Goal: Information Seeking & Learning: Check status

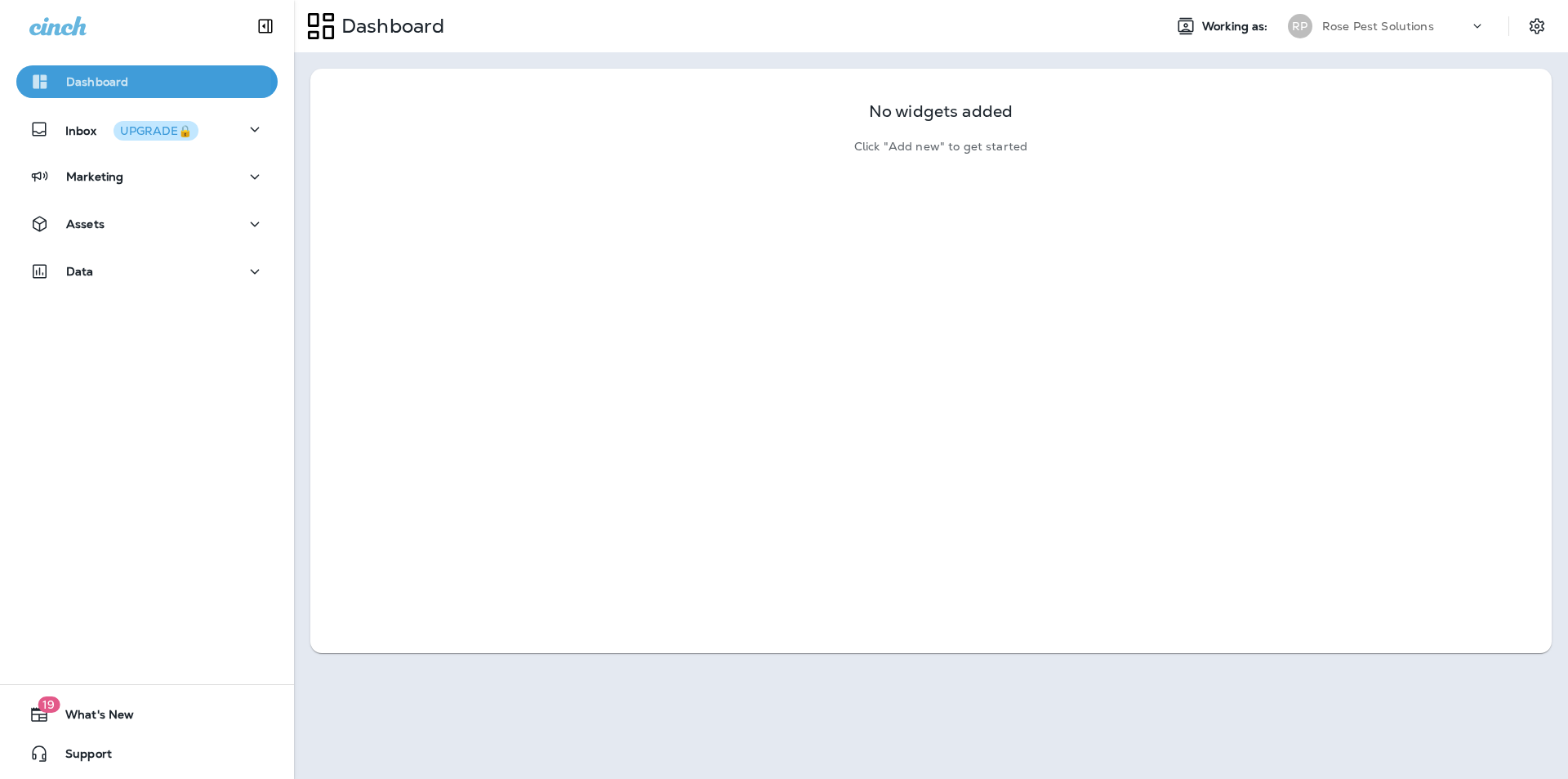
click at [119, 82] on p "Dashboard" at bounding box center [97, 81] width 62 height 13
click at [681, 25] on div "Dashboard" at bounding box center [722, 26] width 856 height 41
click at [93, 176] on p "Marketing" at bounding box center [95, 176] width 57 height 13
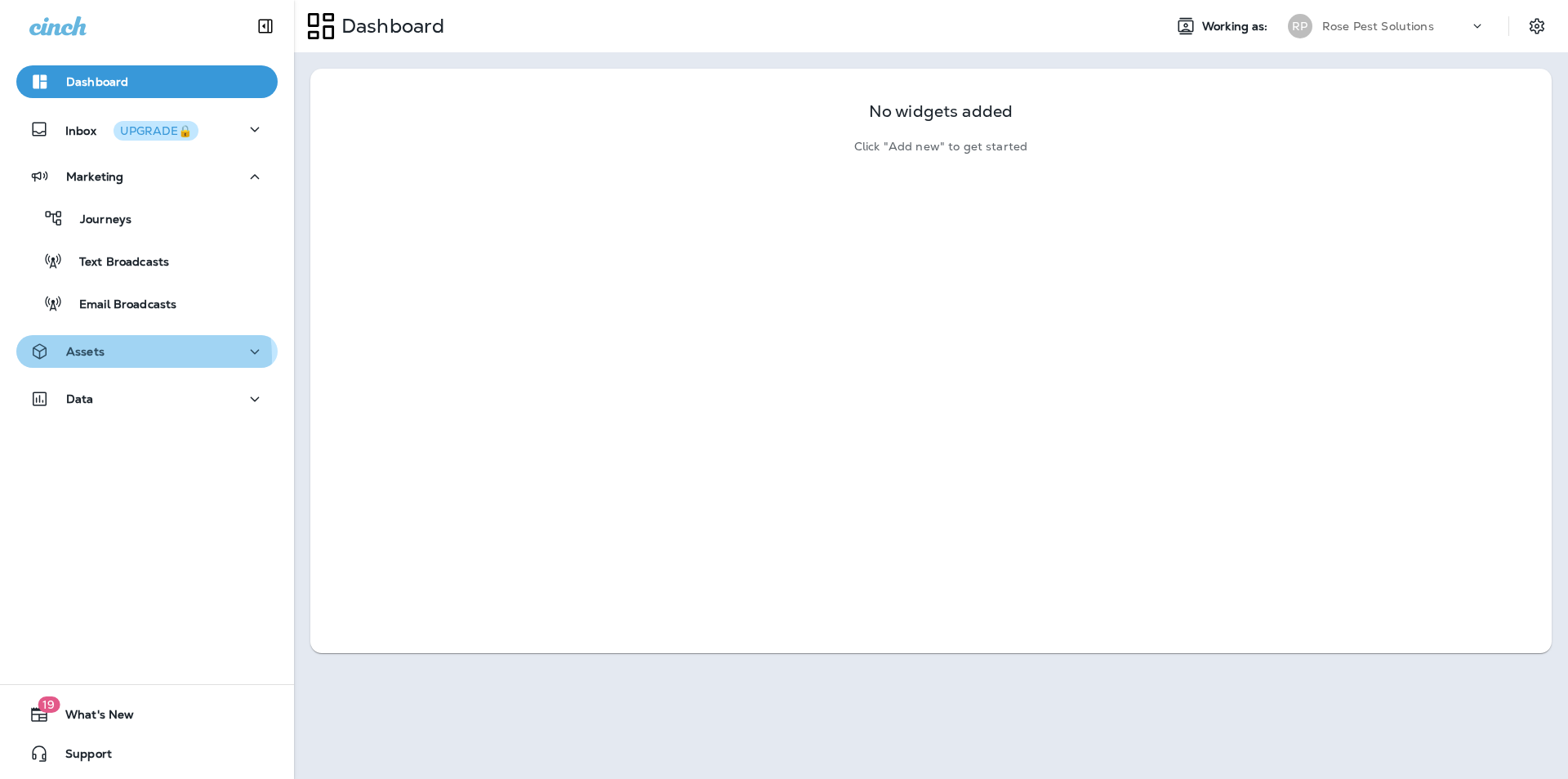
click at [120, 357] on div "Assets" at bounding box center [146, 352] width 235 height 21
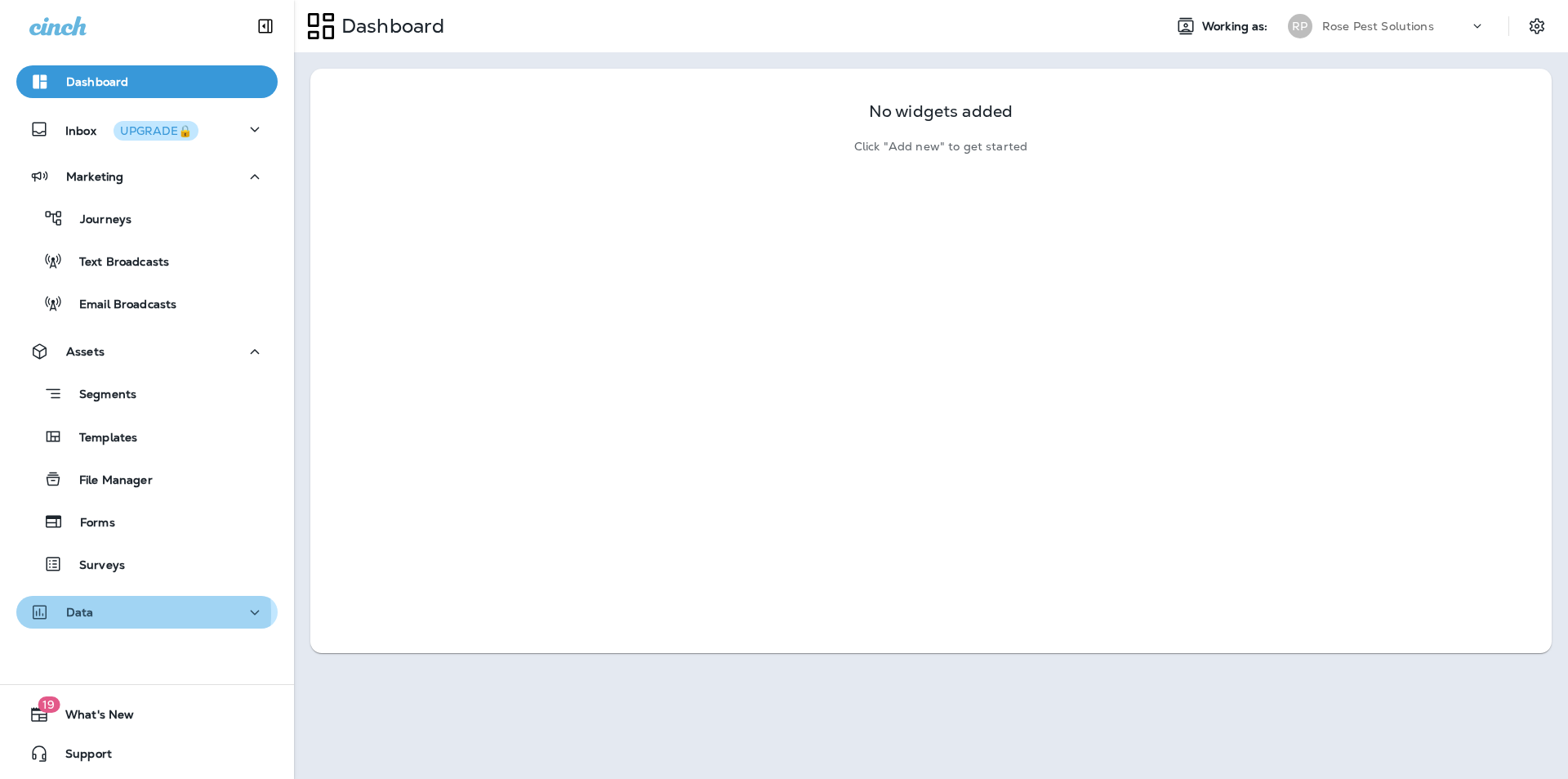
click at [110, 612] on div "Data" at bounding box center [146, 612] width 235 height 21
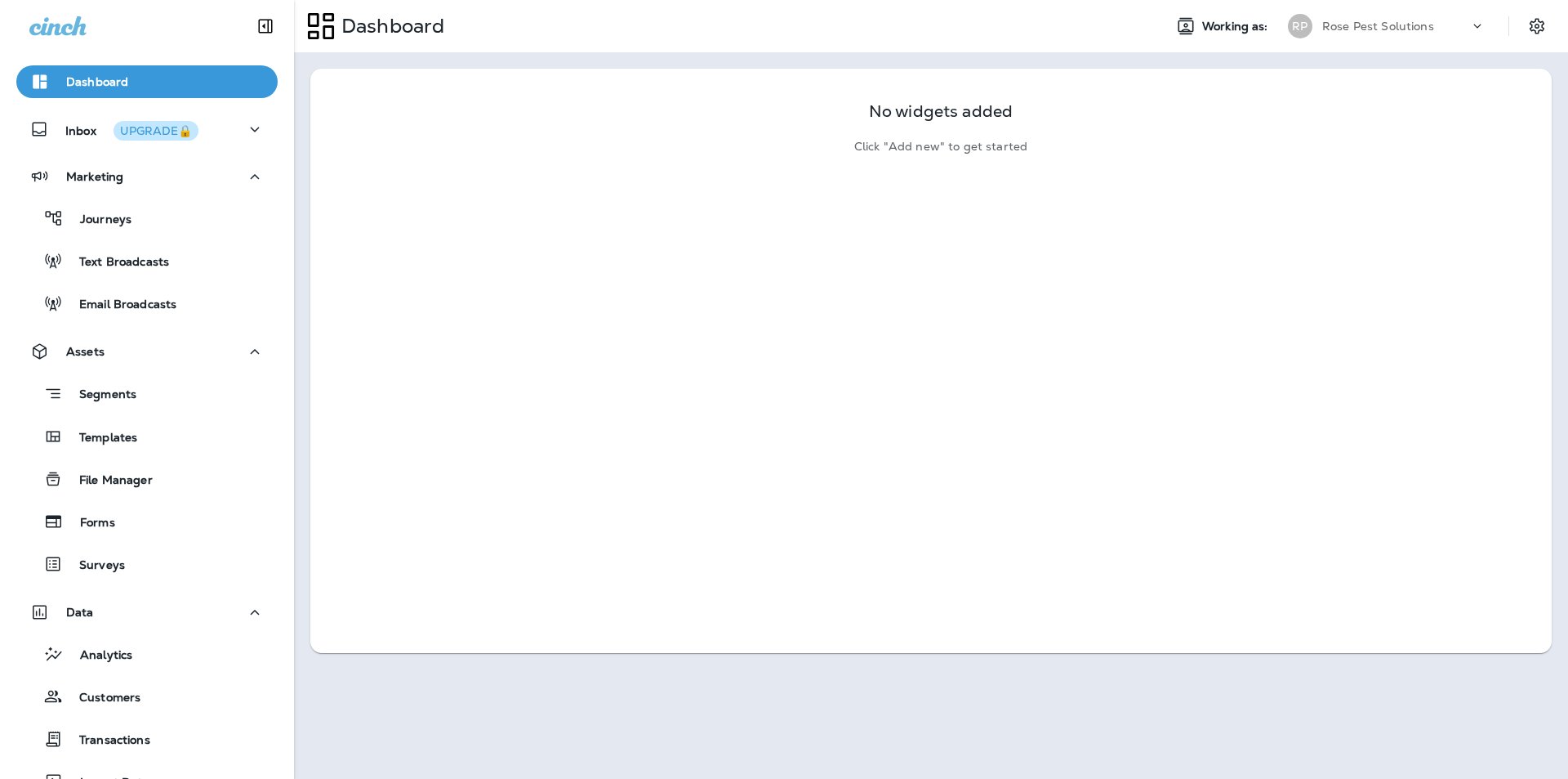
scroll to position [132, 0]
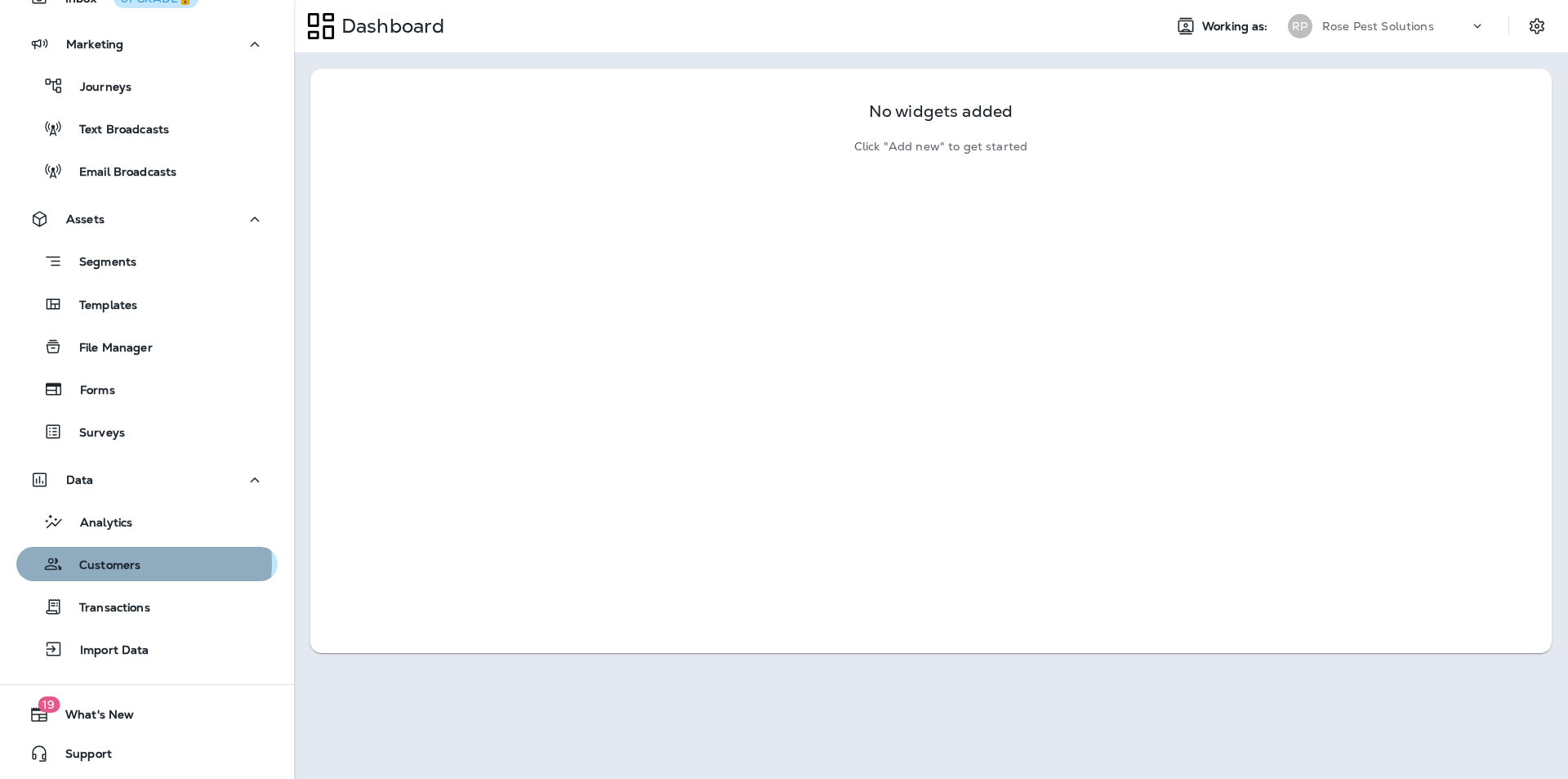
click at [129, 562] on p "Customers" at bounding box center [101, 566] width 78 height 16
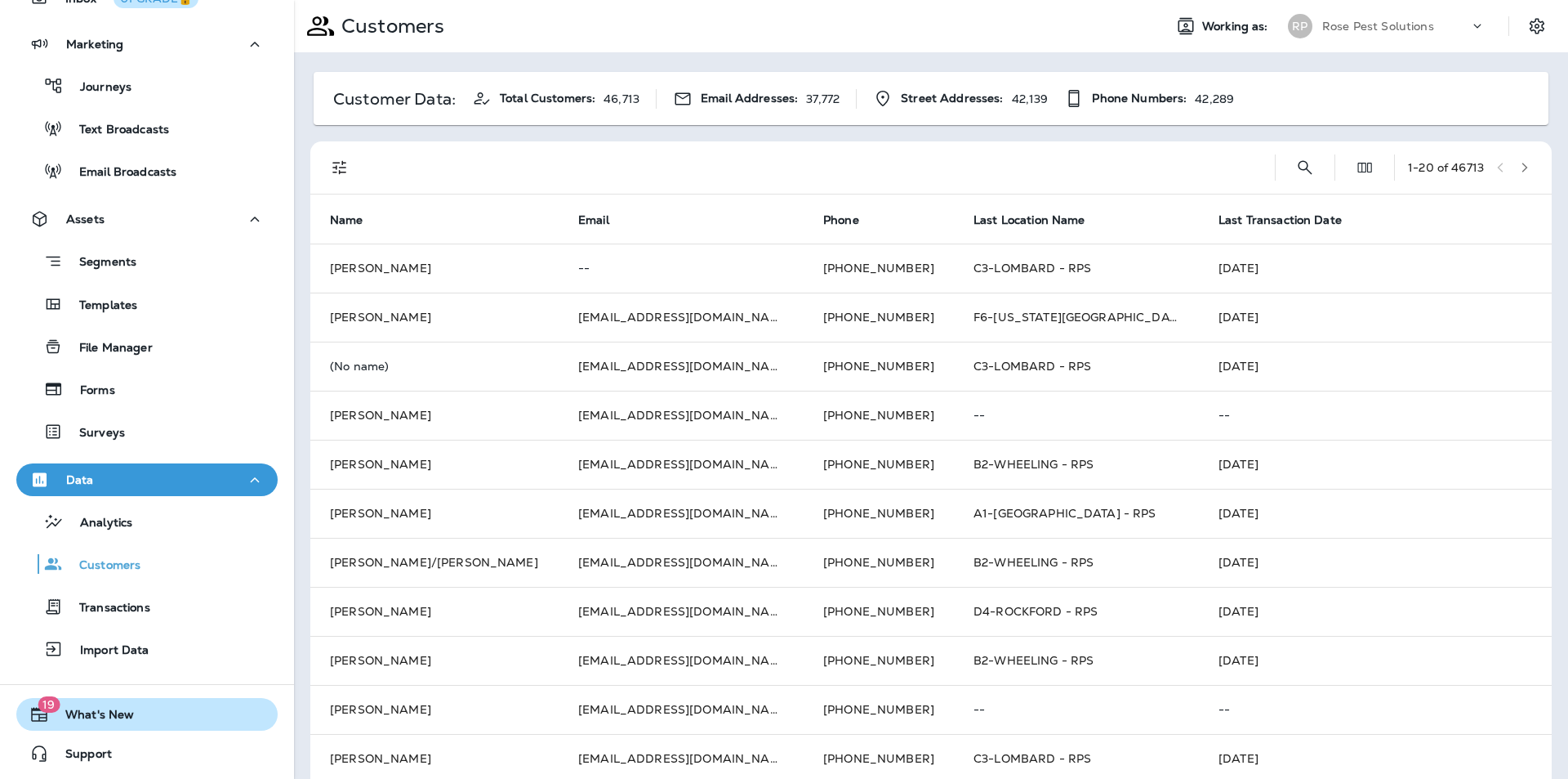
click at [109, 718] on span "What's New" at bounding box center [91, 717] width 85 height 20
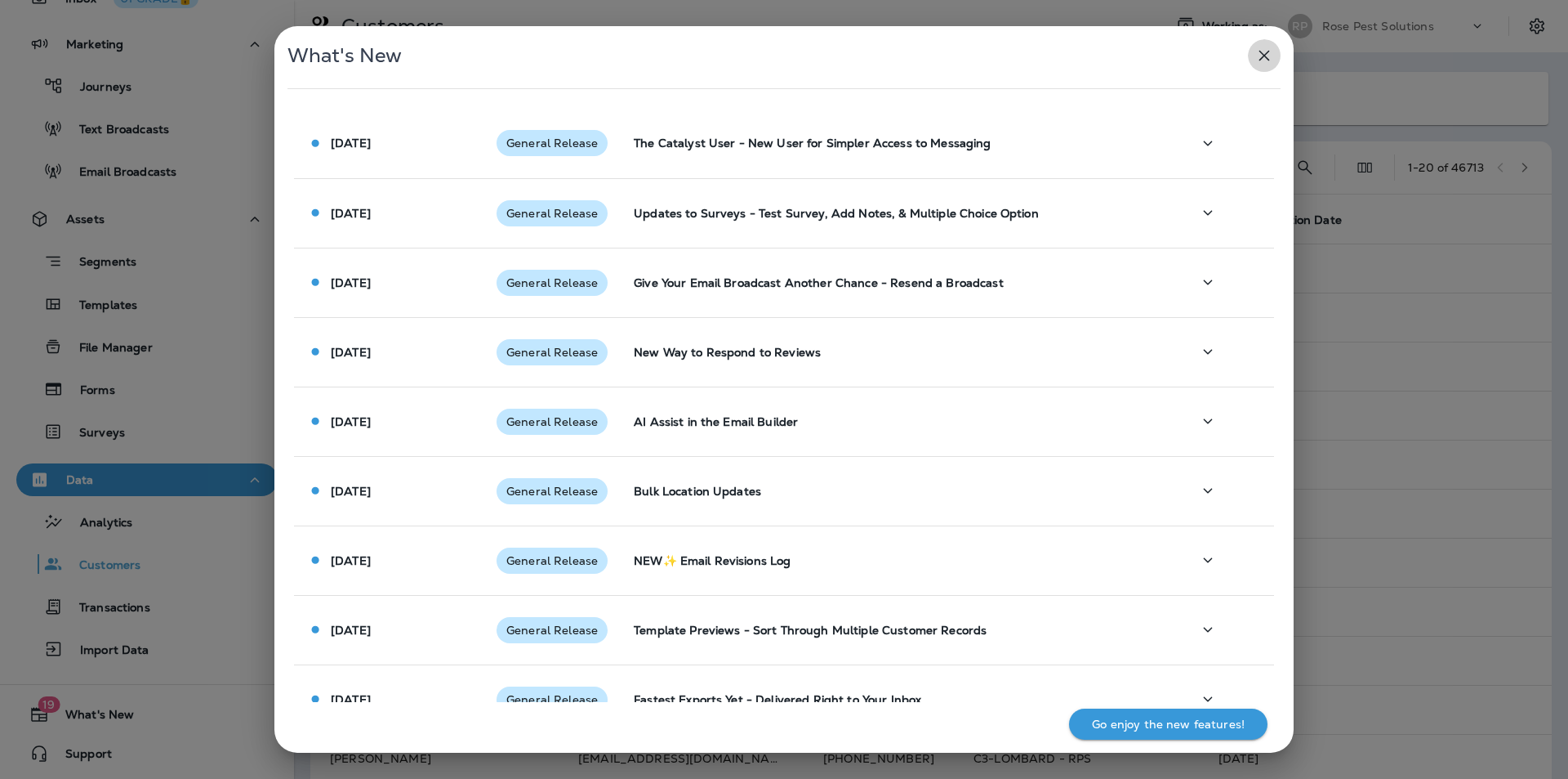
click at [1256, 66] on button "button" at bounding box center [1264, 55] width 33 height 33
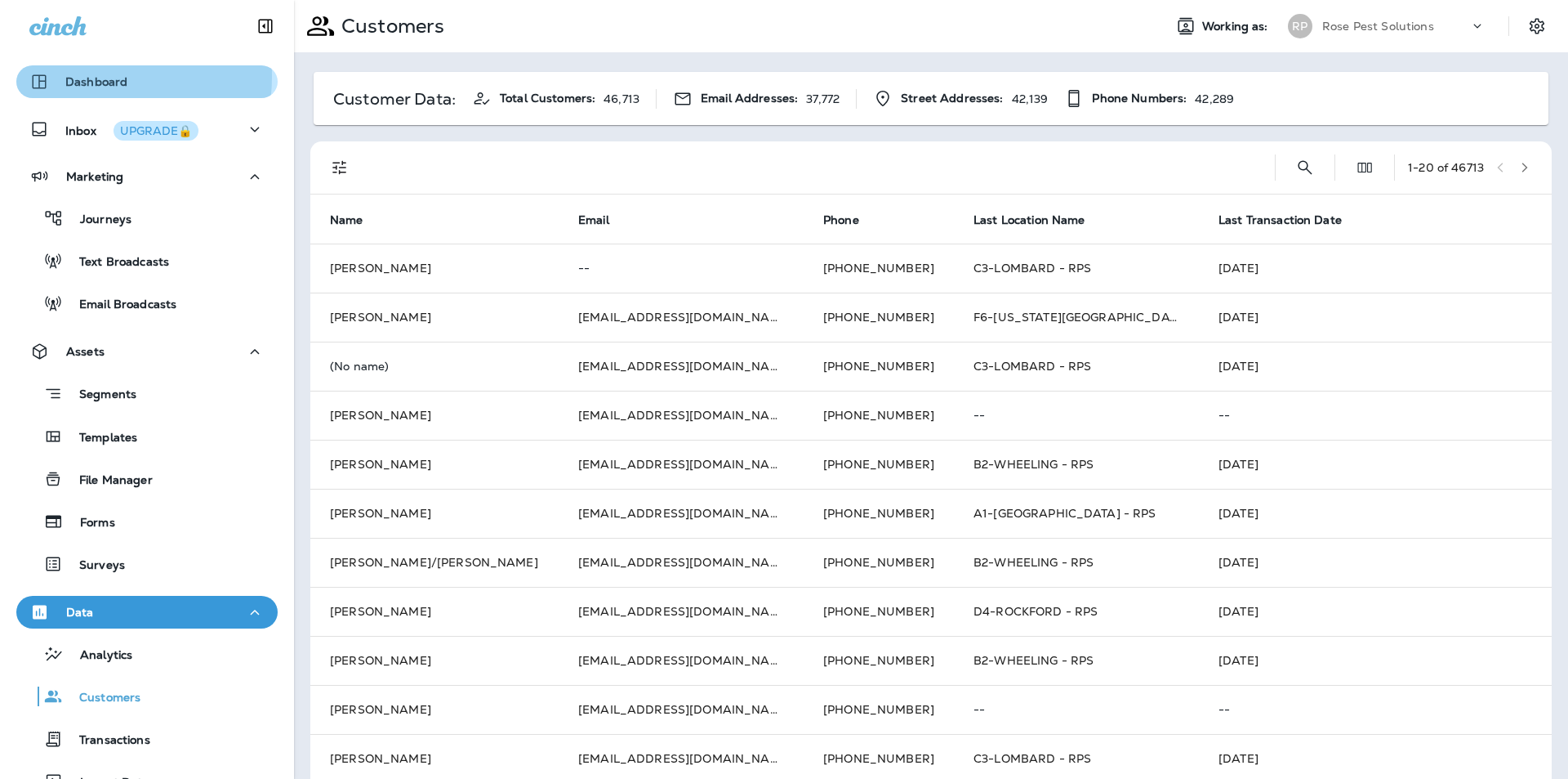
click at [77, 76] on p "Dashboard" at bounding box center [96, 81] width 62 height 13
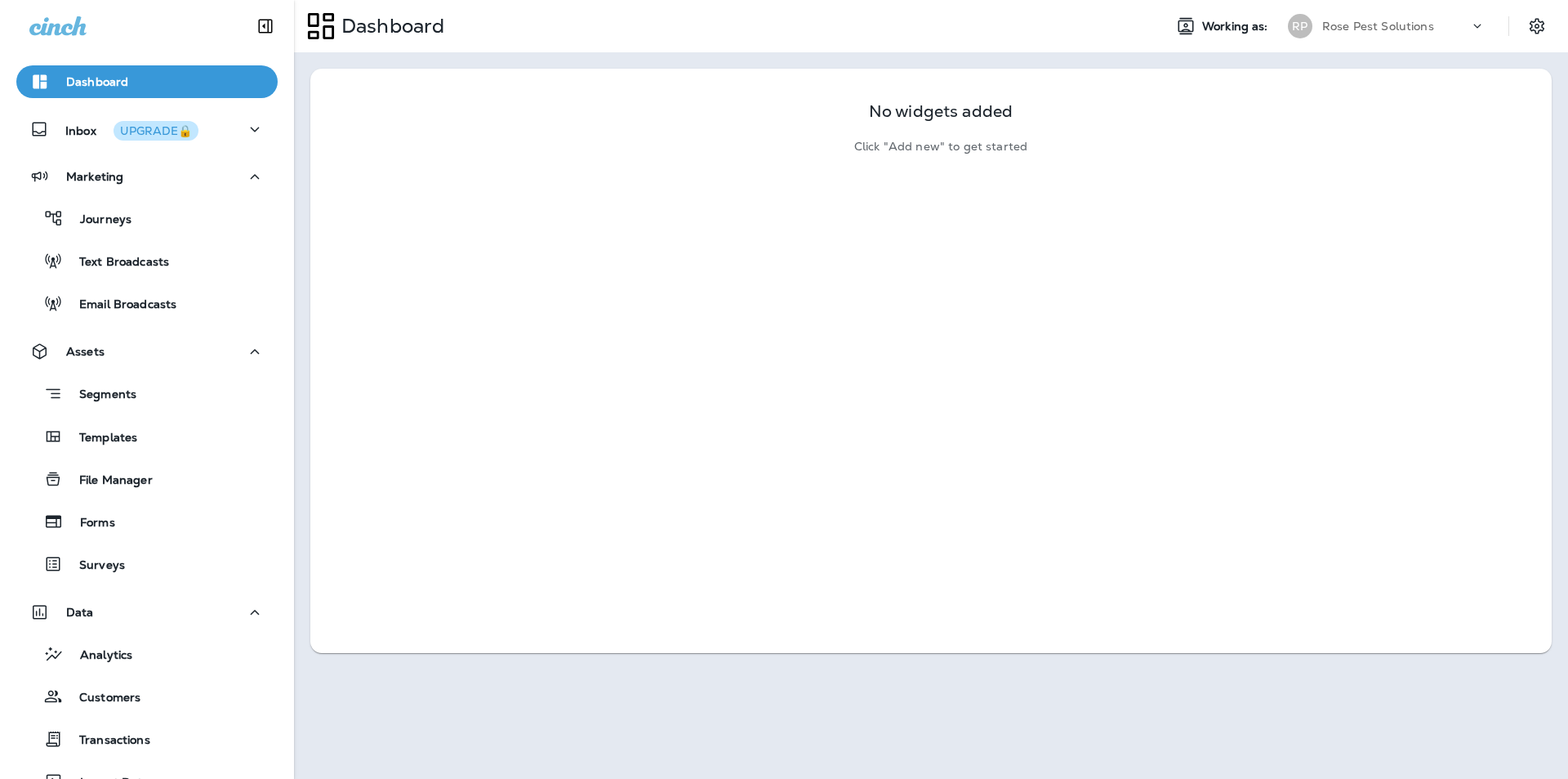
click at [944, 124] on div "No widgets added Click "Add new" to get started" at bounding box center [931, 119] width 193 height 68
click at [941, 158] on div "No widgets added Click "Add new" to get started" at bounding box center [931, 119] width 1241 height 101
click at [948, 116] on p "No widgets added" at bounding box center [941, 111] width 144 height 14
click at [1224, 120] on div "No widgets added Click "Add new" to get started" at bounding box center [931, 119] width 1195 height 68
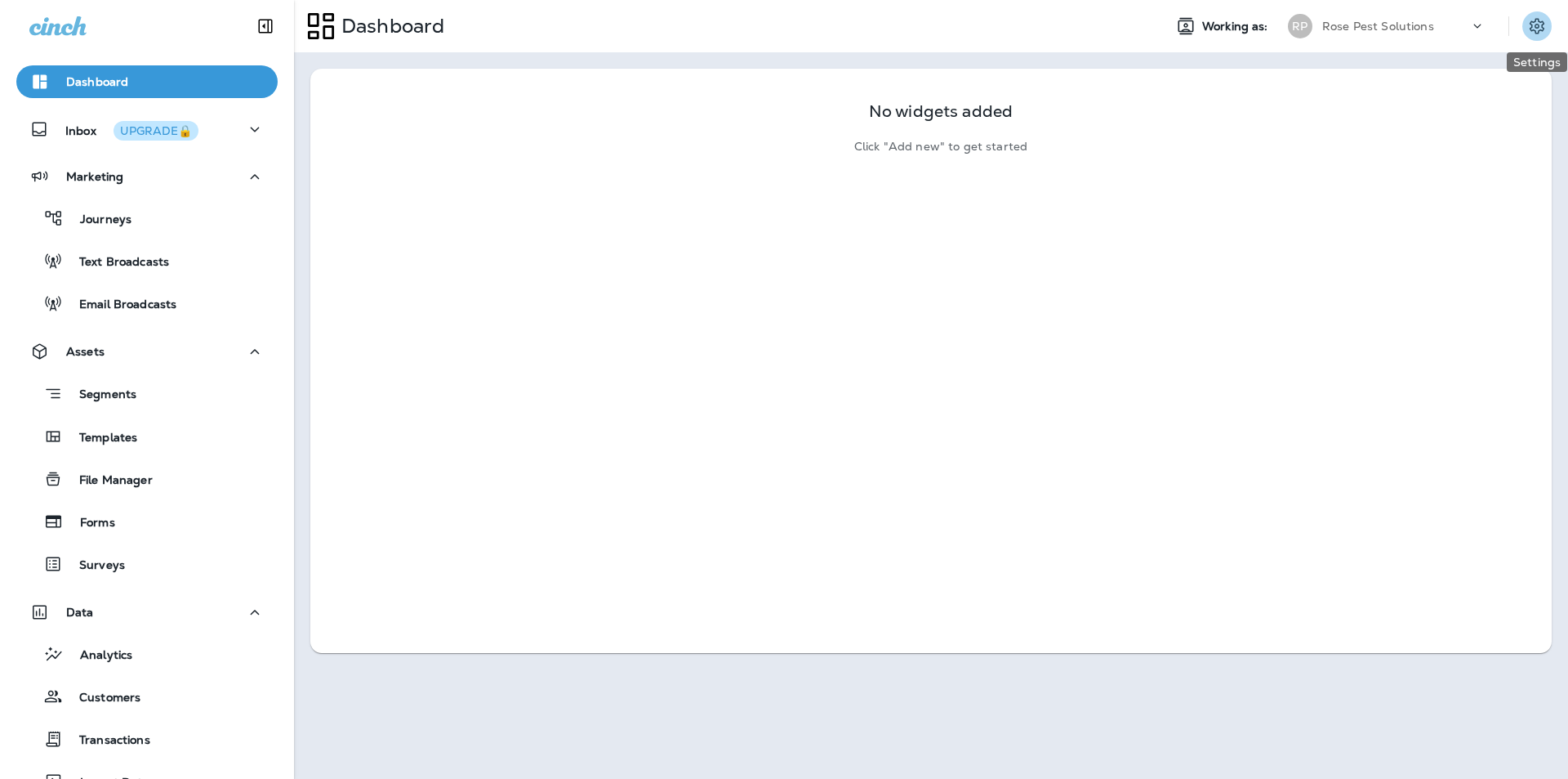
click at [1546, 17] on icon "Settings" at bounding box center [1537, 25] width 20 height 20
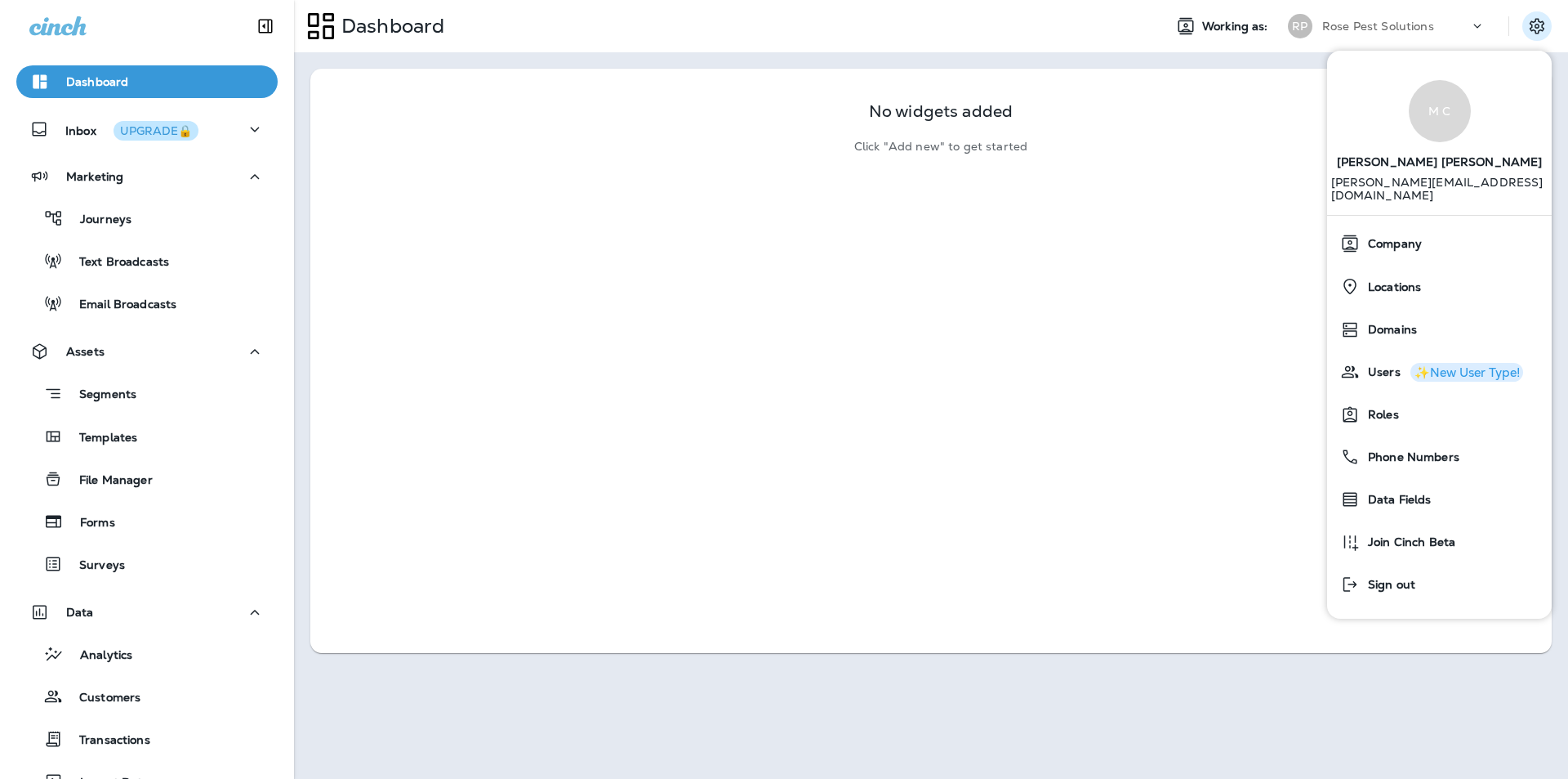
click at [1394, 26] on p "Rose Pest Solutions" at bounding box center [1379, 26] width 112 height 13
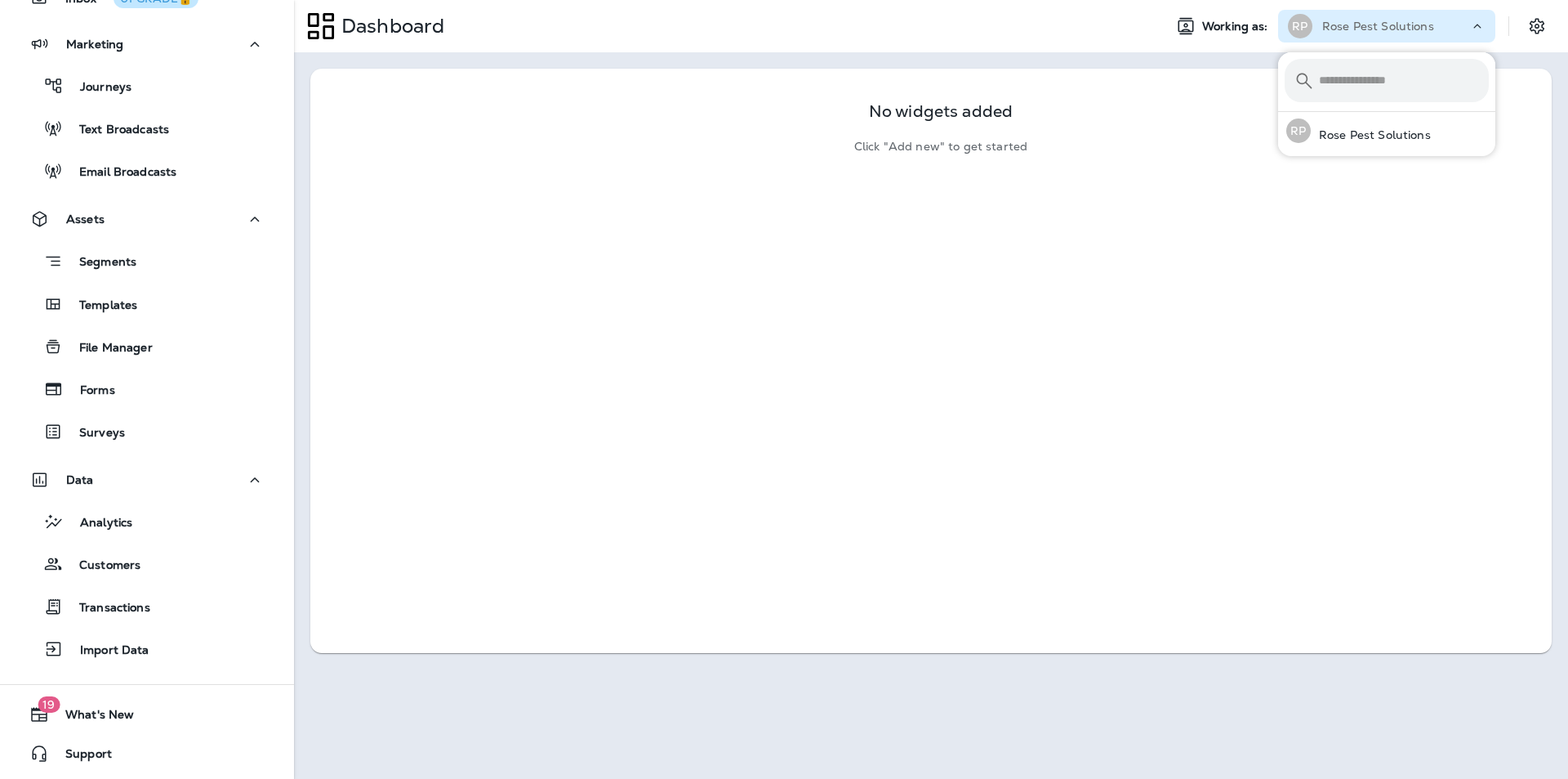
scroll to position [121, 0]
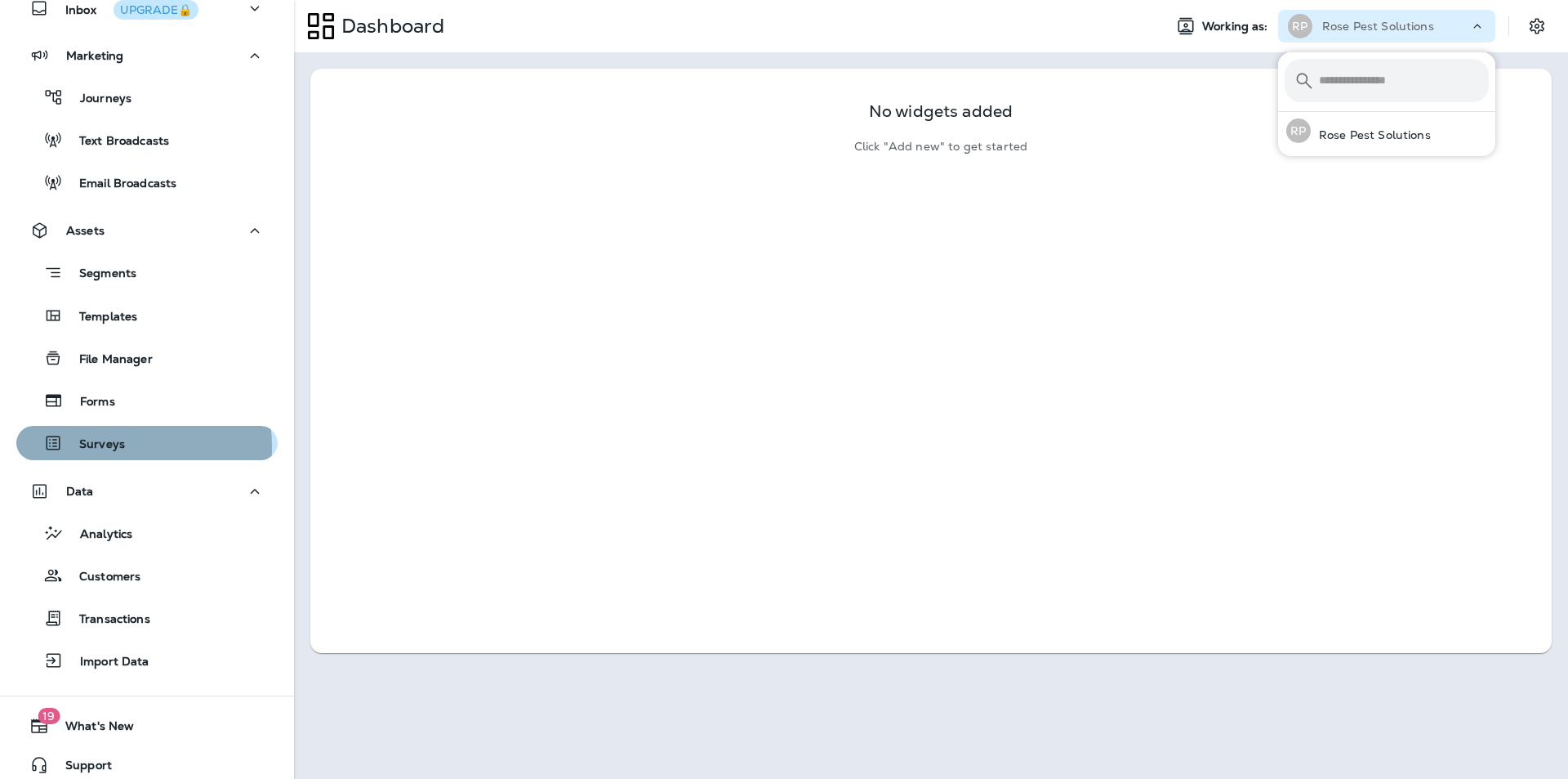
click at [86, 446] on p "Surveys" at bounding box center [94, 445] width 62 height 16
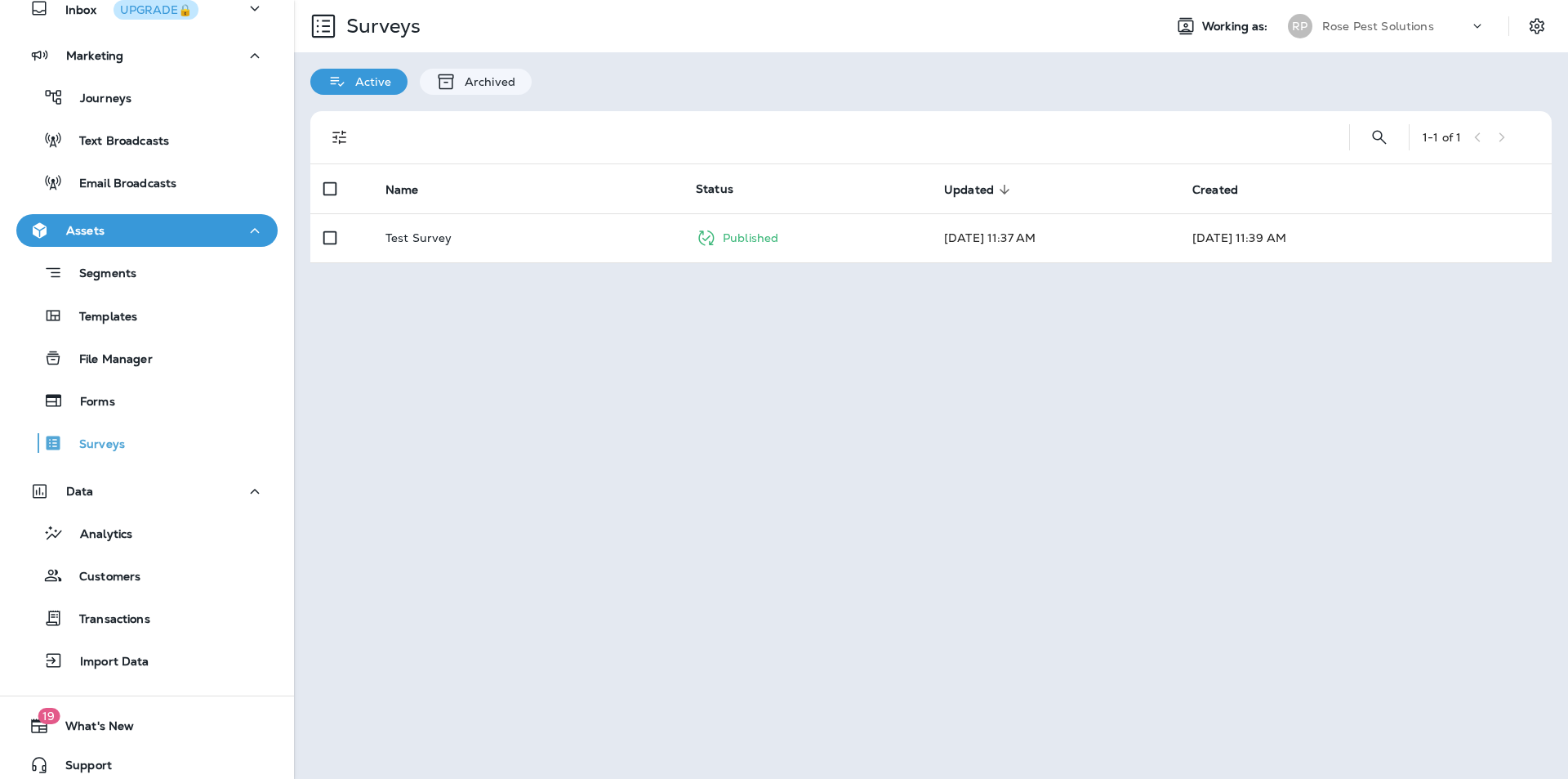
click at [633, 28] on div "Surveys" at bounding box center [722, 25] width 856 height 46
click at [112, 580] on p "Customers" at bounding box center [101, 577] width 78 height 16
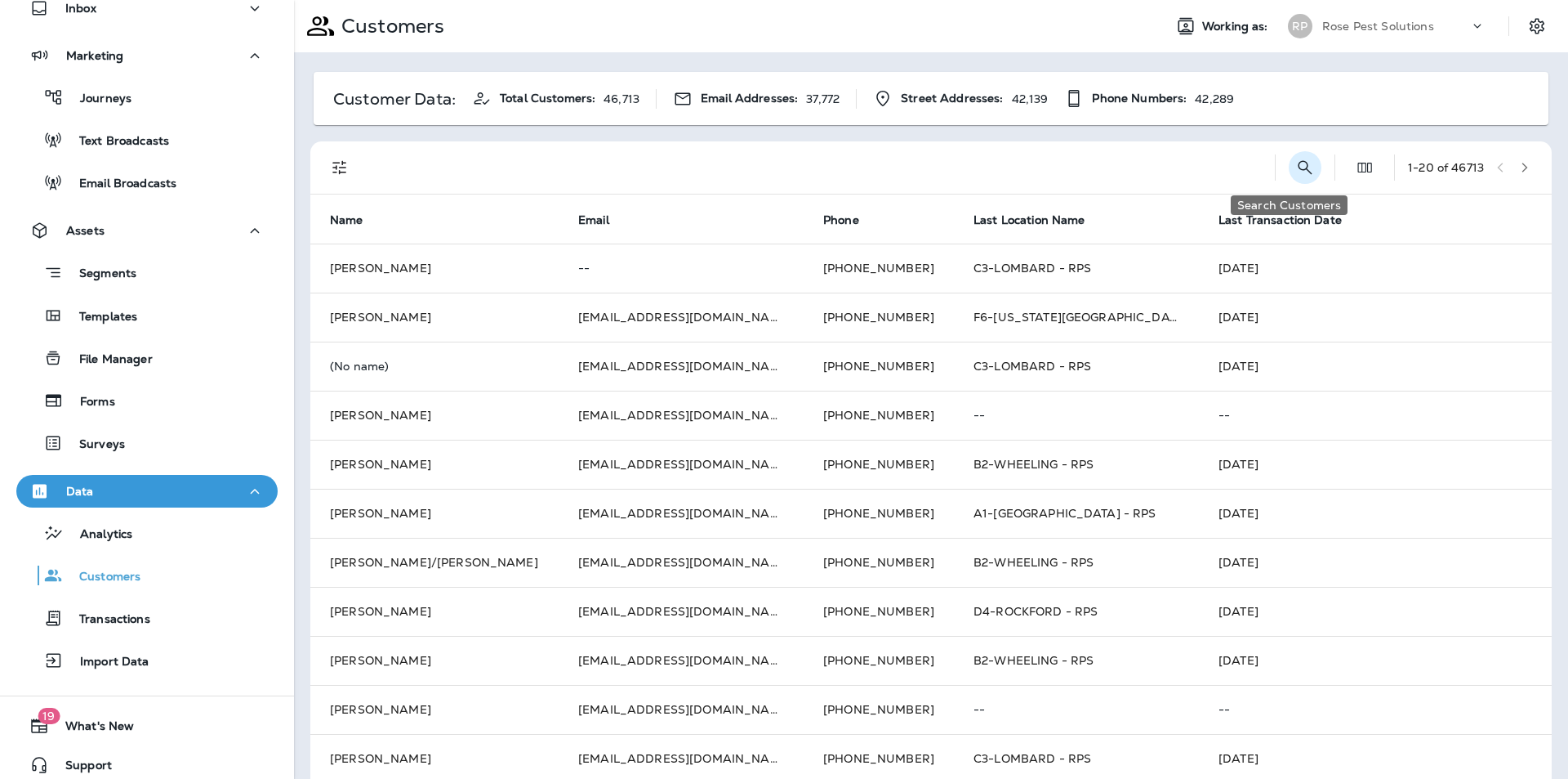
click at [1296, 167] on icon "Search Customers" at bounding box center [1305, 167] width 20 height 20
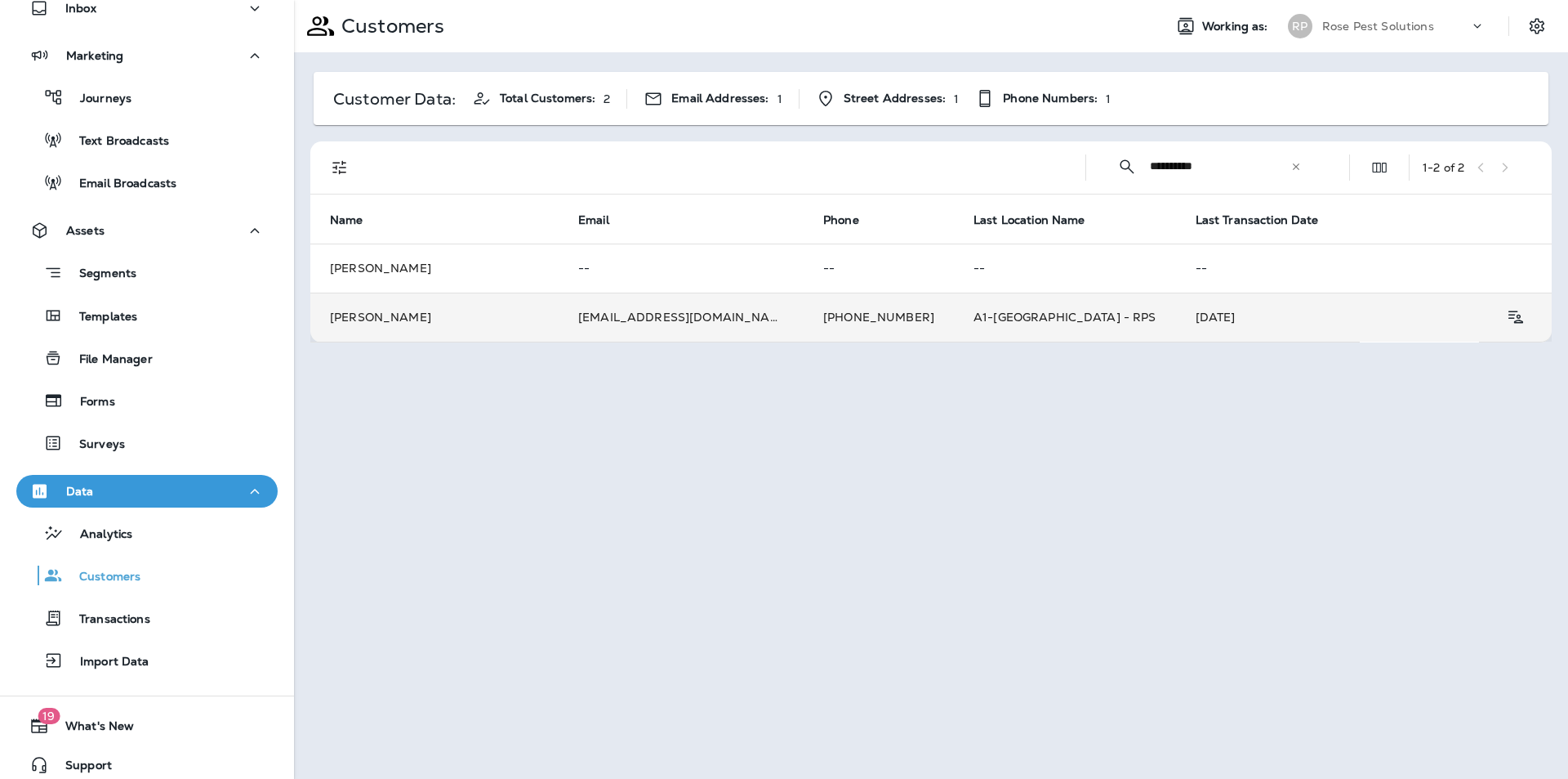
type input "**********"
click at [523, 318] on td "[PERSON_NAME]" at bounding box center [434, 316] width 248 height 49
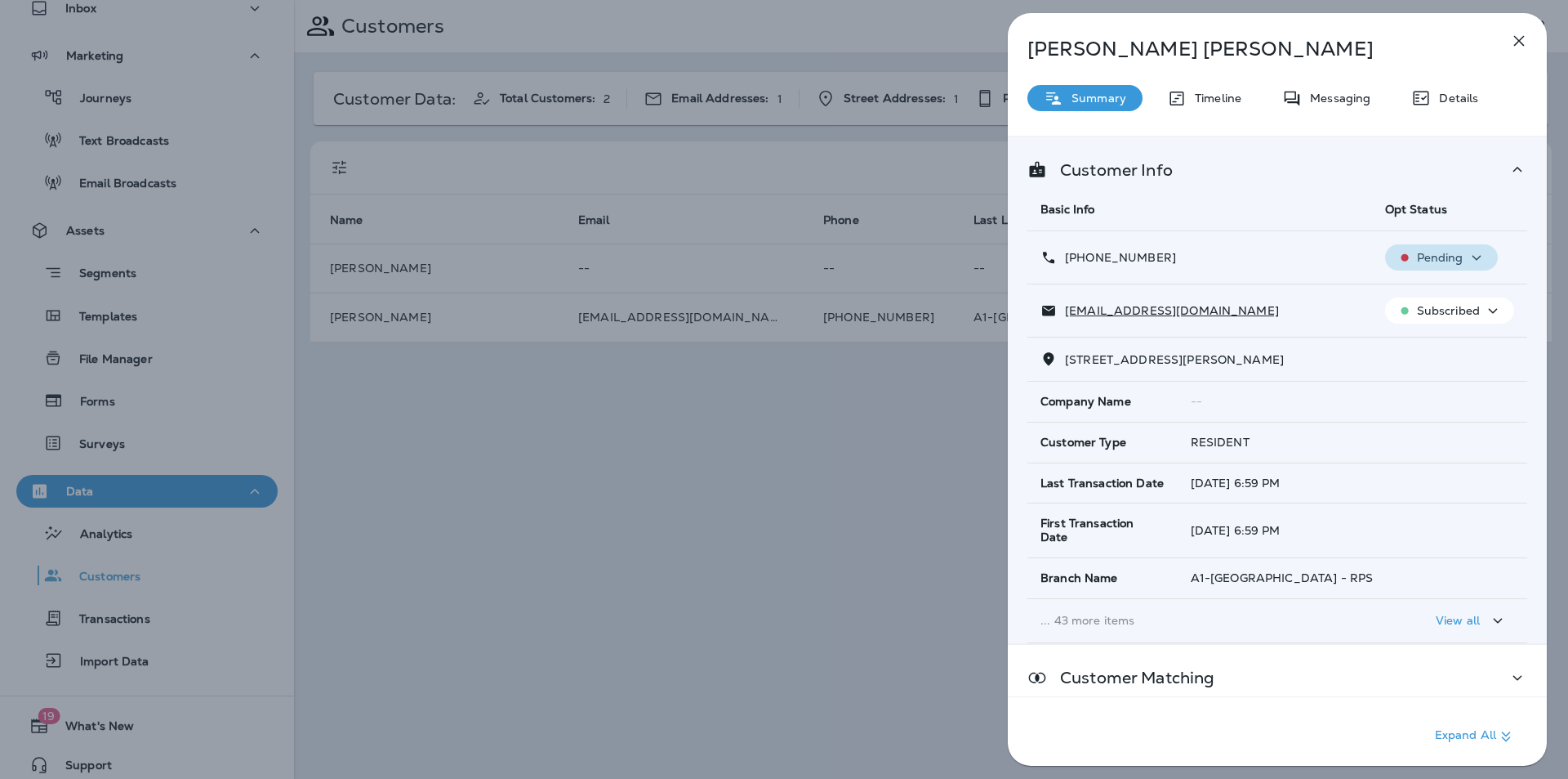
click at [1448, 259] on p "Pending" at bounding box center [1441, 257] width 47 height 13
click at [1323, 93] on p "Messaging" at bounding box center [1336, 98] width 68 height 13
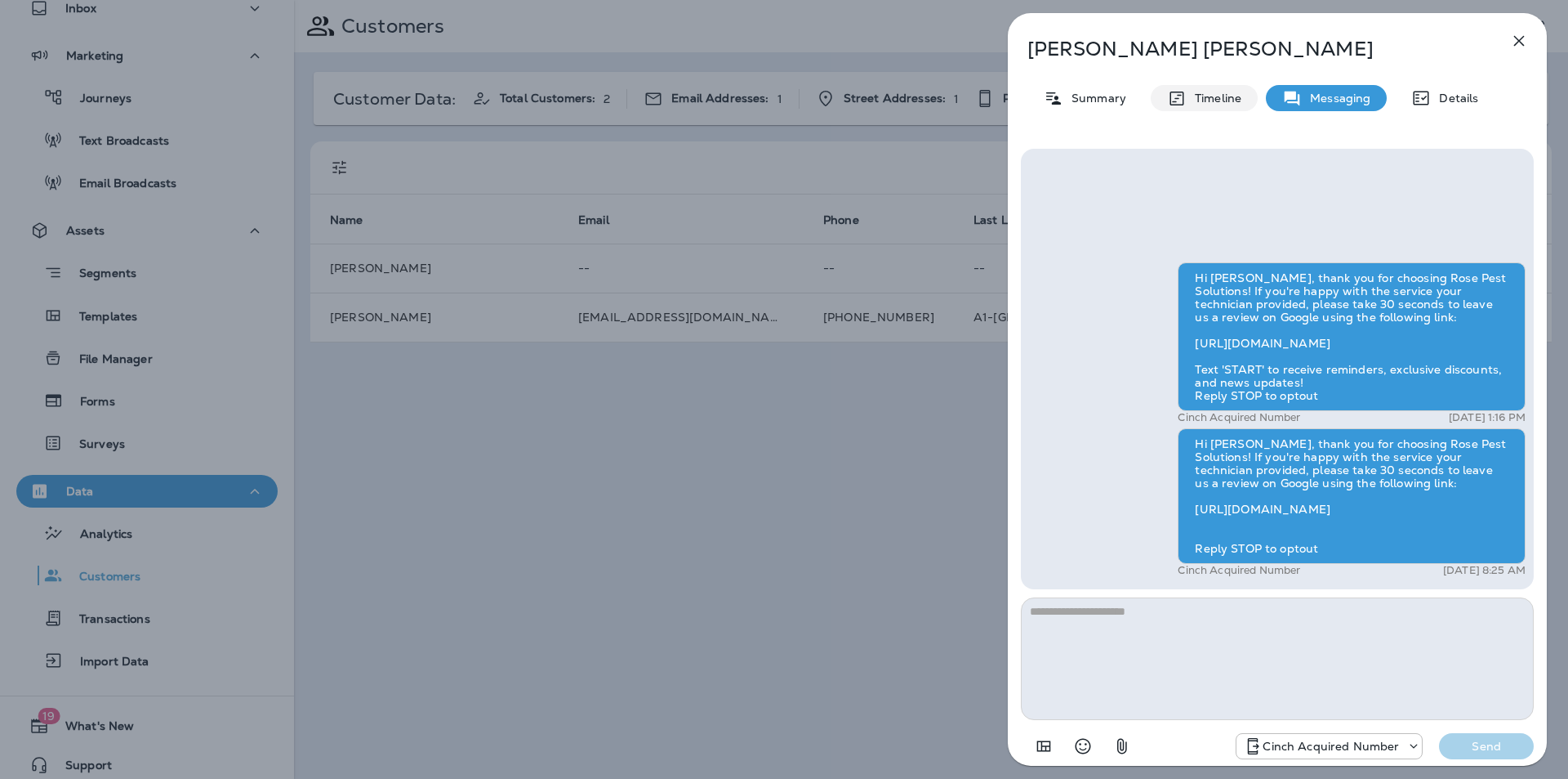
click at [1227, 95] on p "Timeline" at bounding box center [1214, 98] width 54 height 13
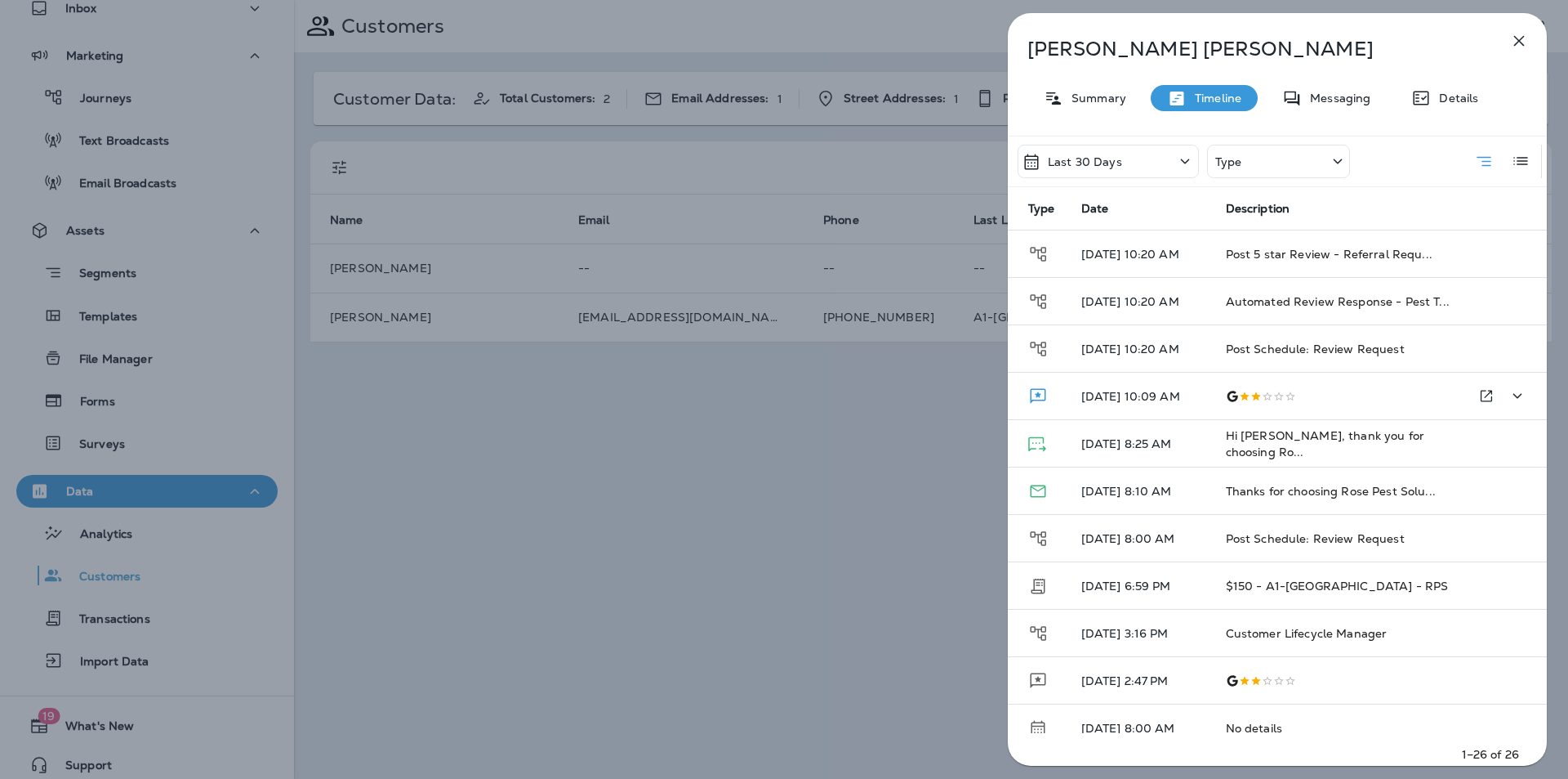
click at [1317, 388] on td at bounding box center [1336, 396] width 246 height 48
